Goal: Check status: Check status

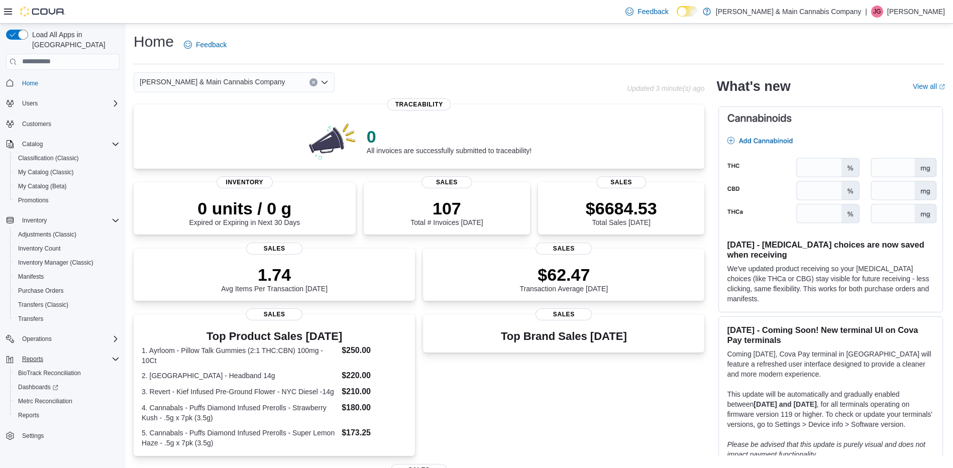
click at [111, 355] on icon "Complex example" at bounding box center [115, 359] width 8 height 8
click at [605, 211] on p "$6684.53" at bounding box center [621, 207] width 71 height 20
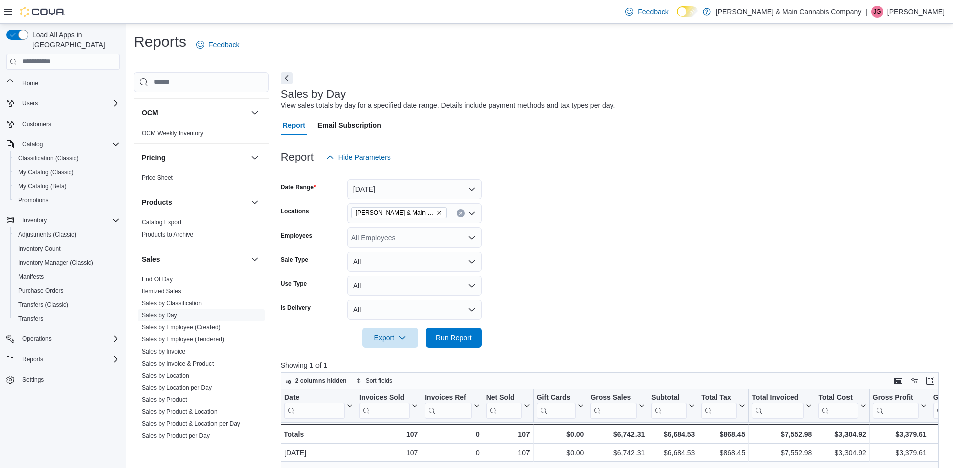
scroll to position [556, 0]
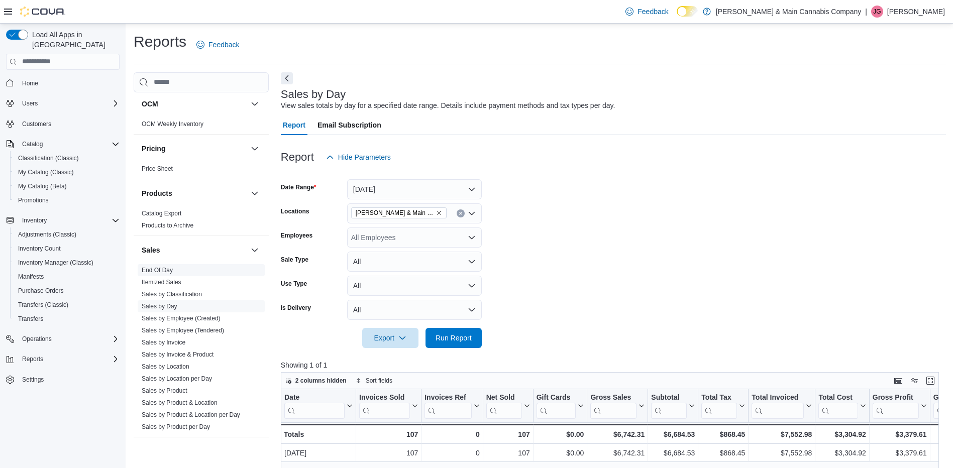
click at [171, 269] on link "End Of Day" at bounding box center [157, 270] width 31 height 7
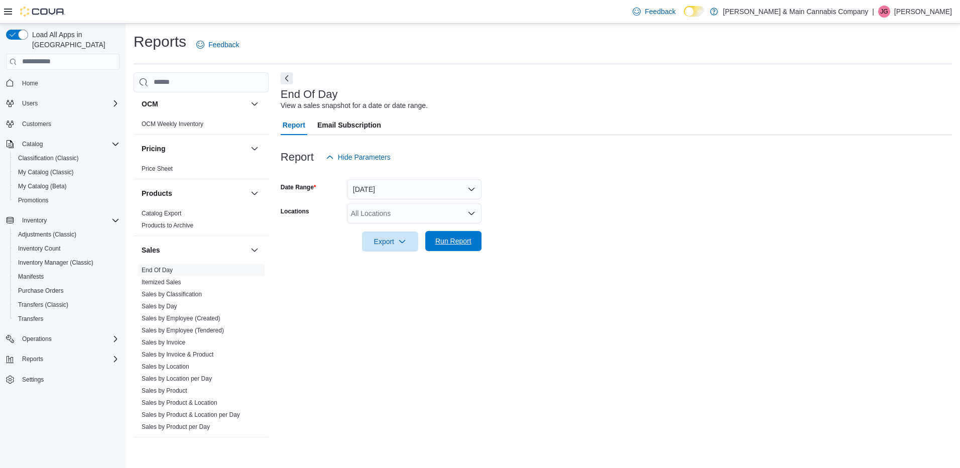
click at [463, 243] on span "Run Report" at bounding box center [453, 241] width 36 height 10
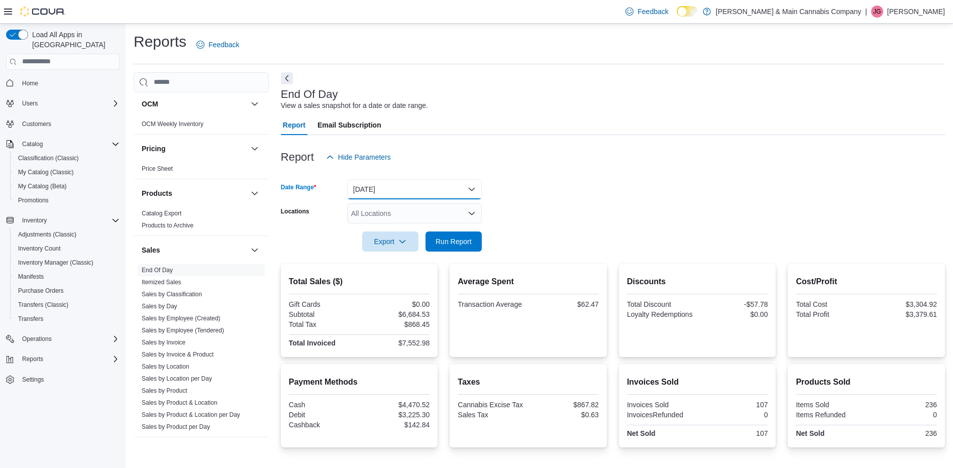
click at [459, 191] on button "[DATE]" at bounding box center [414, 189] width 135 height 20
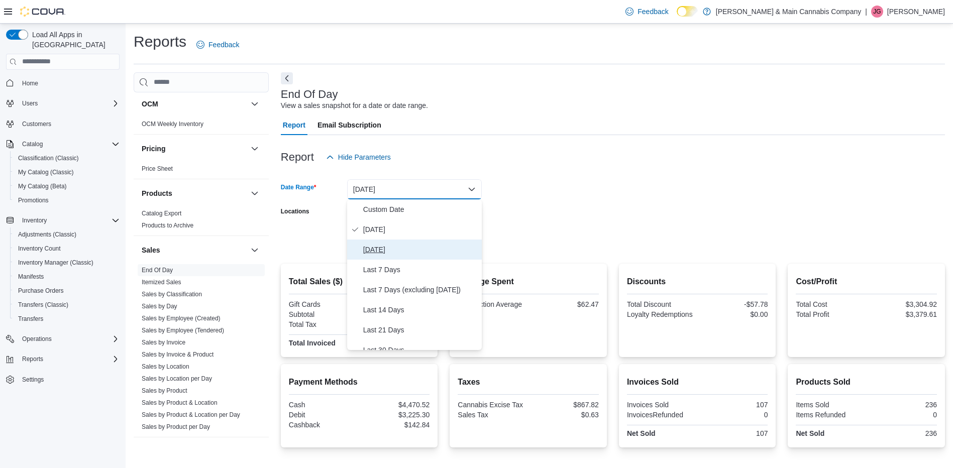
click at [412, 248] on span "Yesterday" at bounding box center [420, 250] width 115 height 12
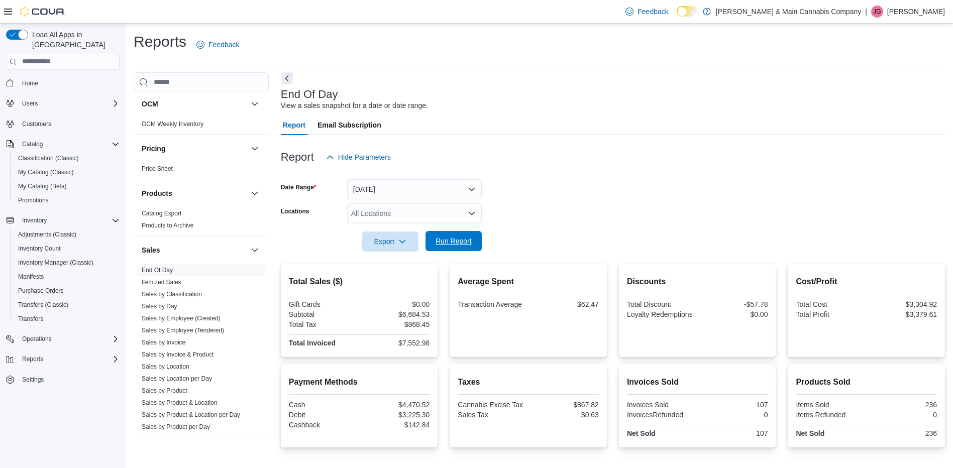
click at [471, 244] on span "Run Report" at bounding box center [453, 241] width 36 height 10
